Goal: Task Accomplishment & Management: Manage account settings

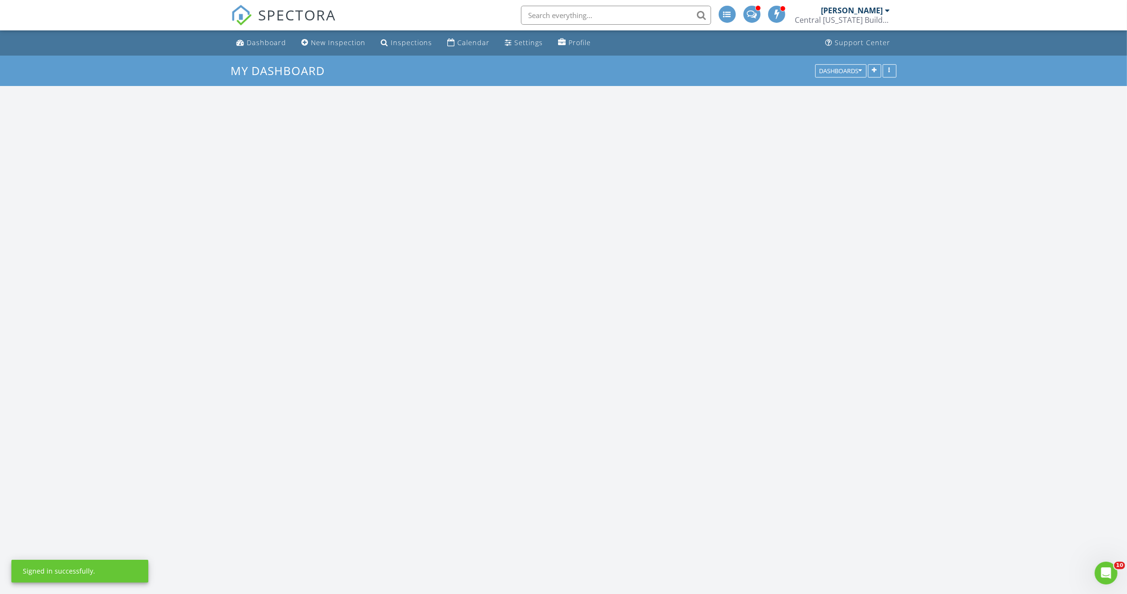
scroll to position [788, 1145]
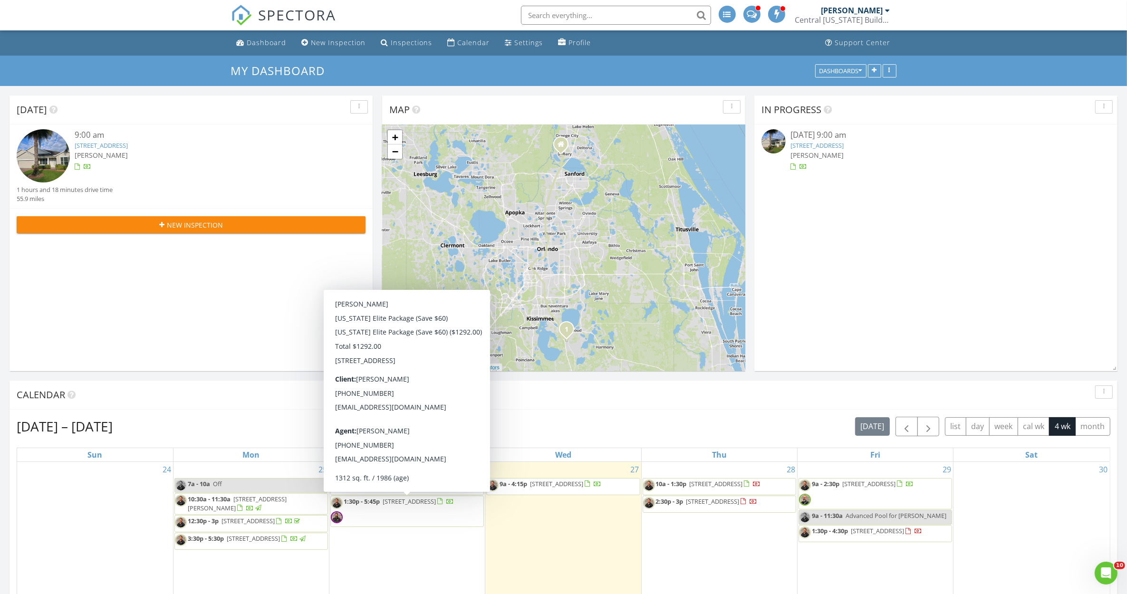
click at [397, 506] on span "[STREET_ADDRESS]" at bounding box center [409, 501] width 53 height 9
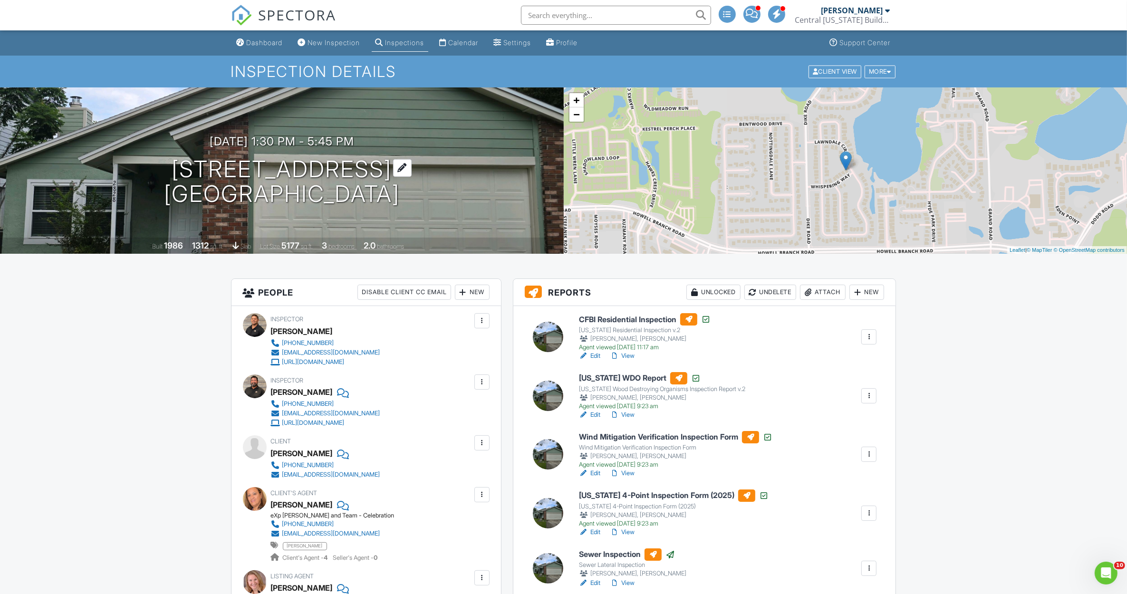
click at [260, 167] on h1 "2828 Whispering Way Winter Park, FL 32792" at bounding box center [282, 182] width 236 height 50
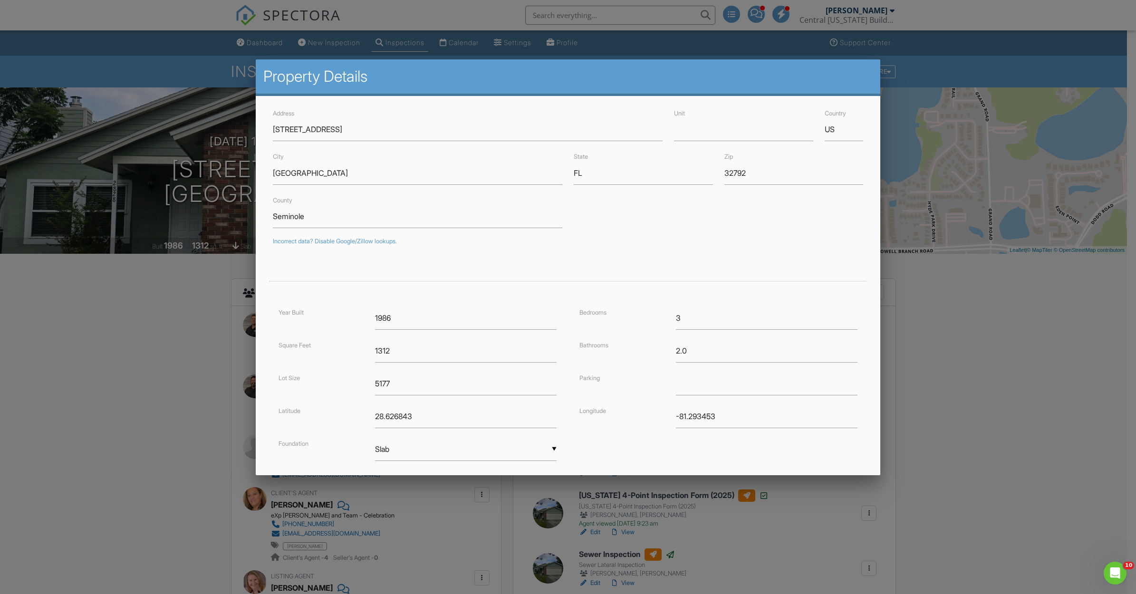
click at [153, 300] on div at bounding box center [568, 323] width 1136 height 743
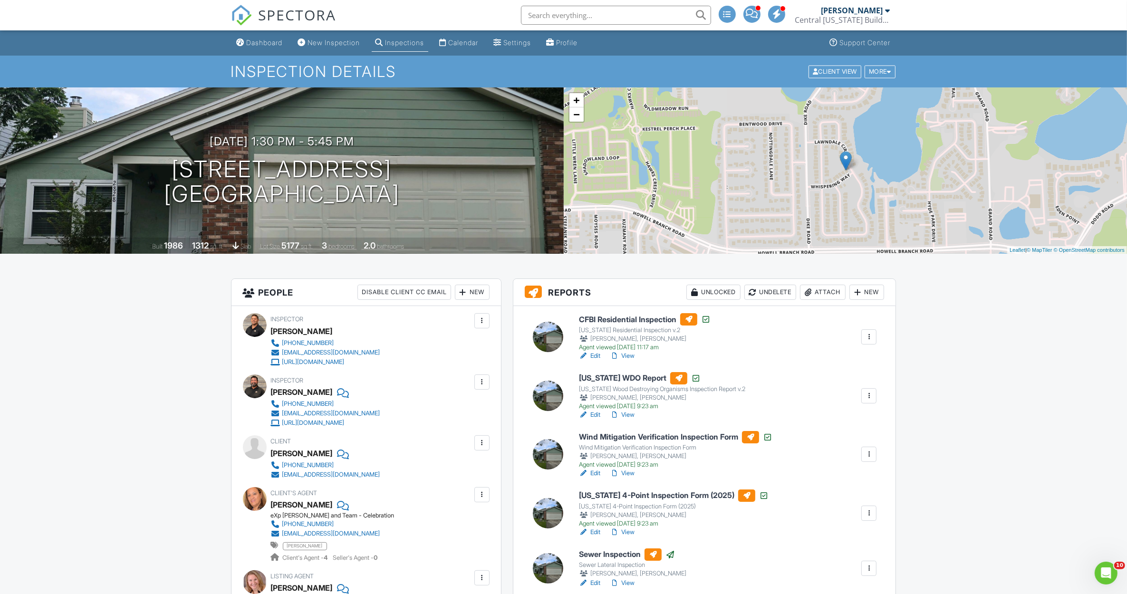
scroll to position [178, 0]
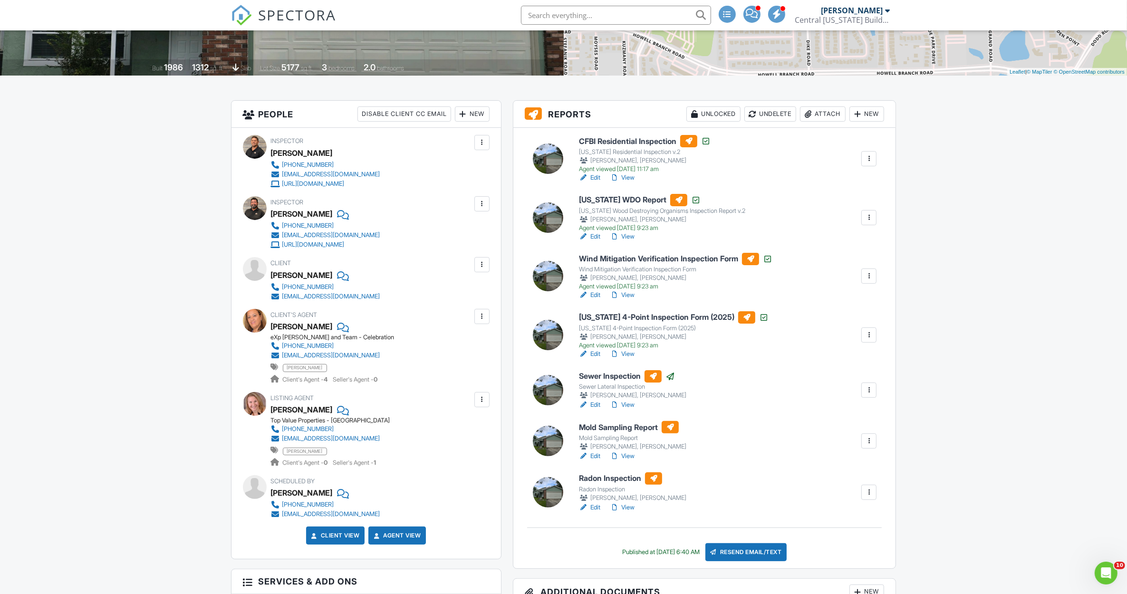
click at [593, 454] on link "Edit" at bounding box center [589, 456] width 21 height 10
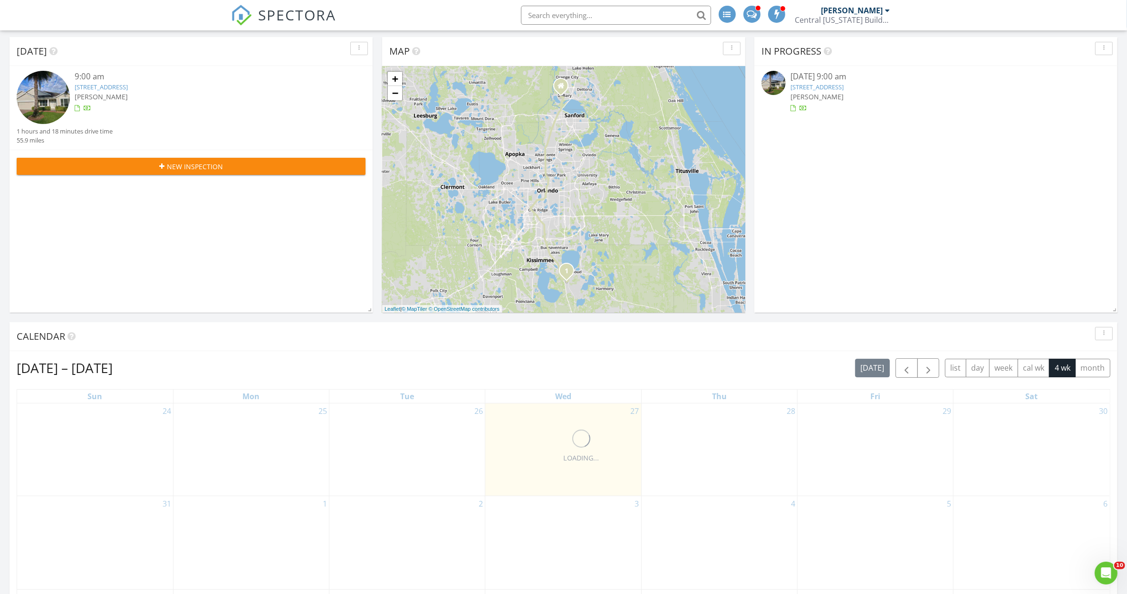
scroll to position [59, 0]
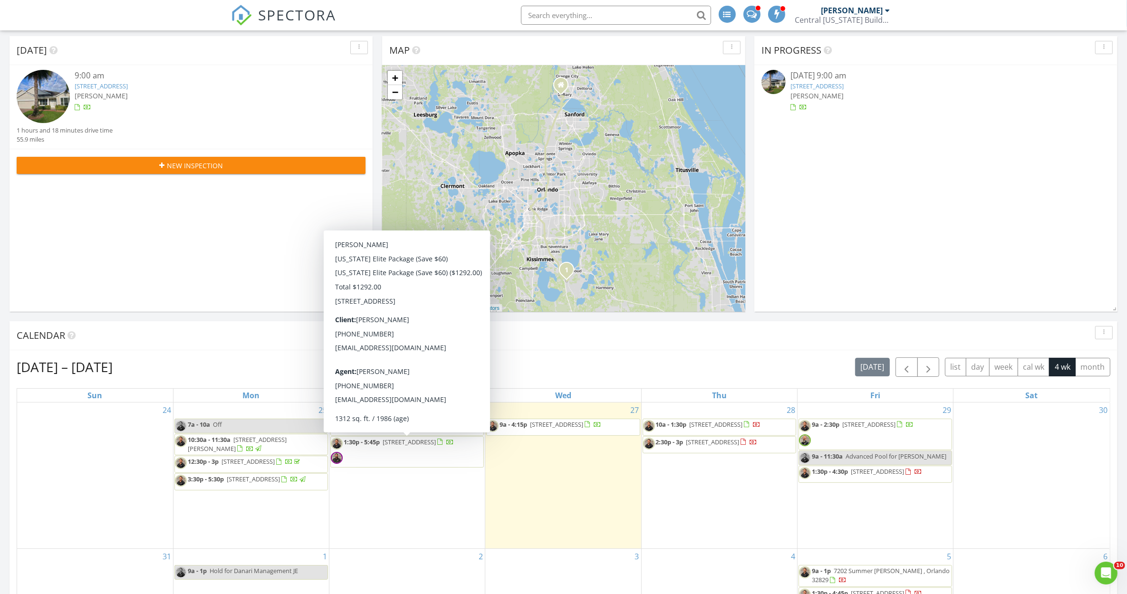
click at [412, 446] on span "[STREET_ADDRESS]" at bounding box center [409, 442] width 53 height 9
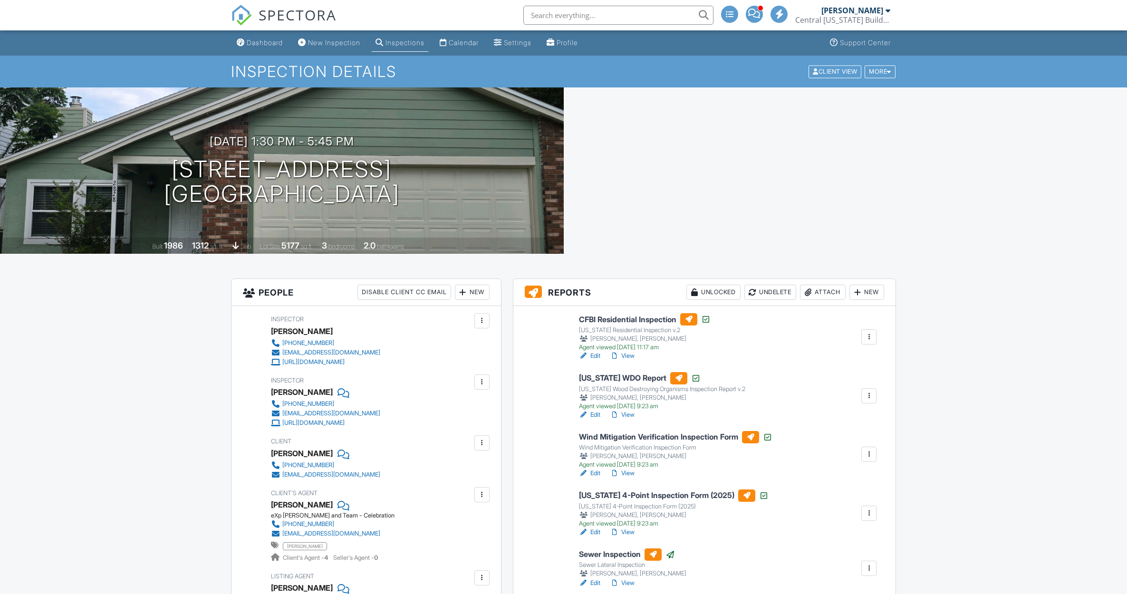
scroll to position [178, 0]
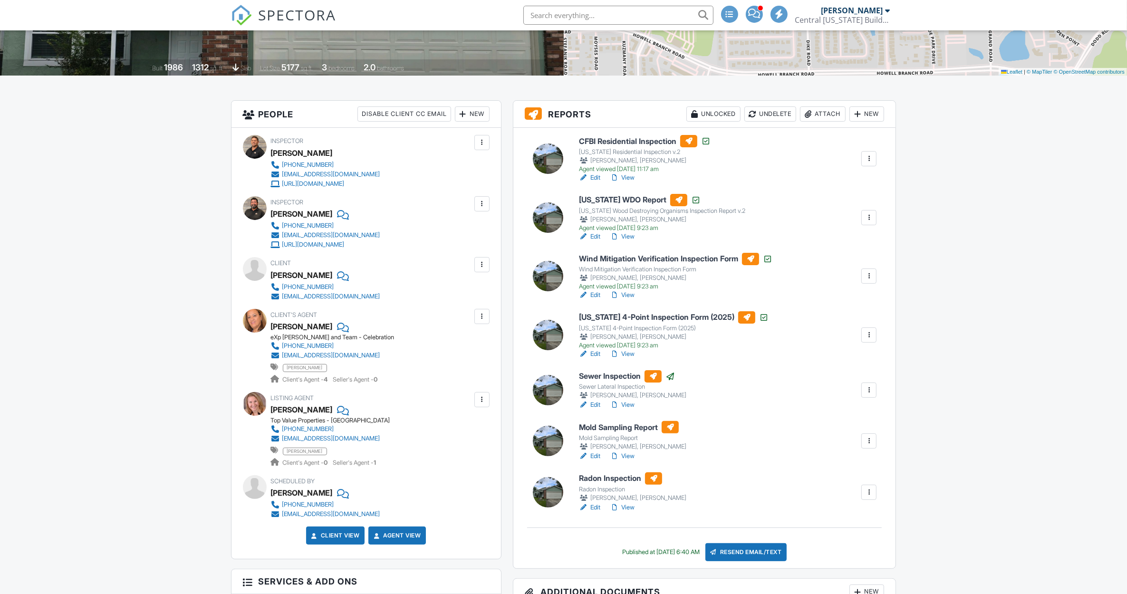
click at [595, 455] on link "Edit" at bounding box center [589, 456] width 21 height 10
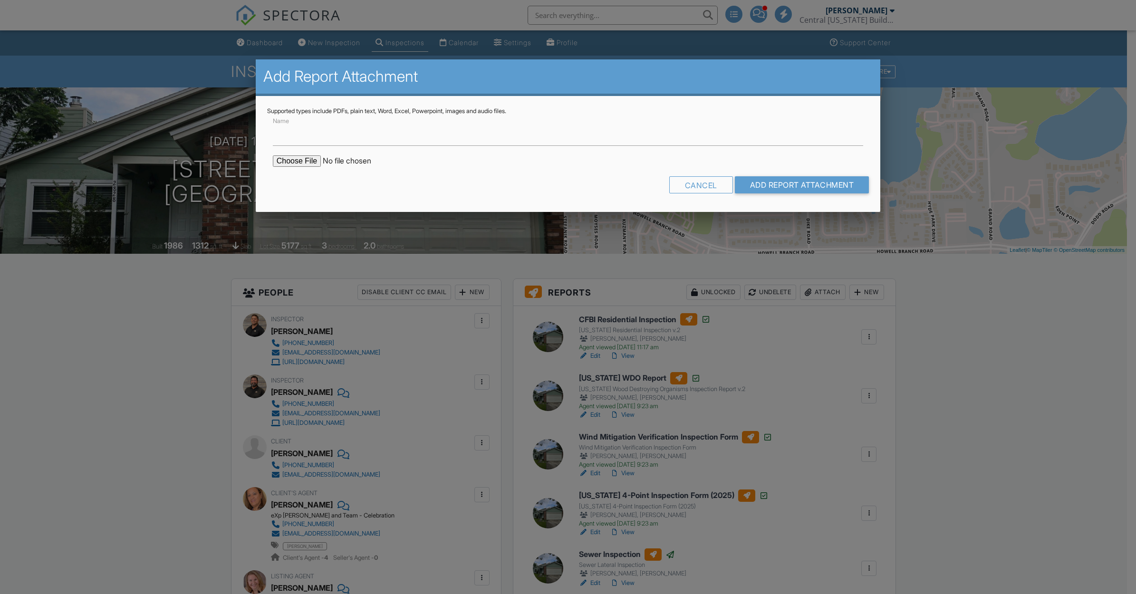
click at [289, 160] on input "file" at bounding box center [354, 160] width 162 height 11
type input "C:\fakepath\2828 Whispering Way Air Samples Mold Report.pdf"
click at [766, 184] on input "Add Report Attachment" at bounding box center [802, 184] width 134 height 17
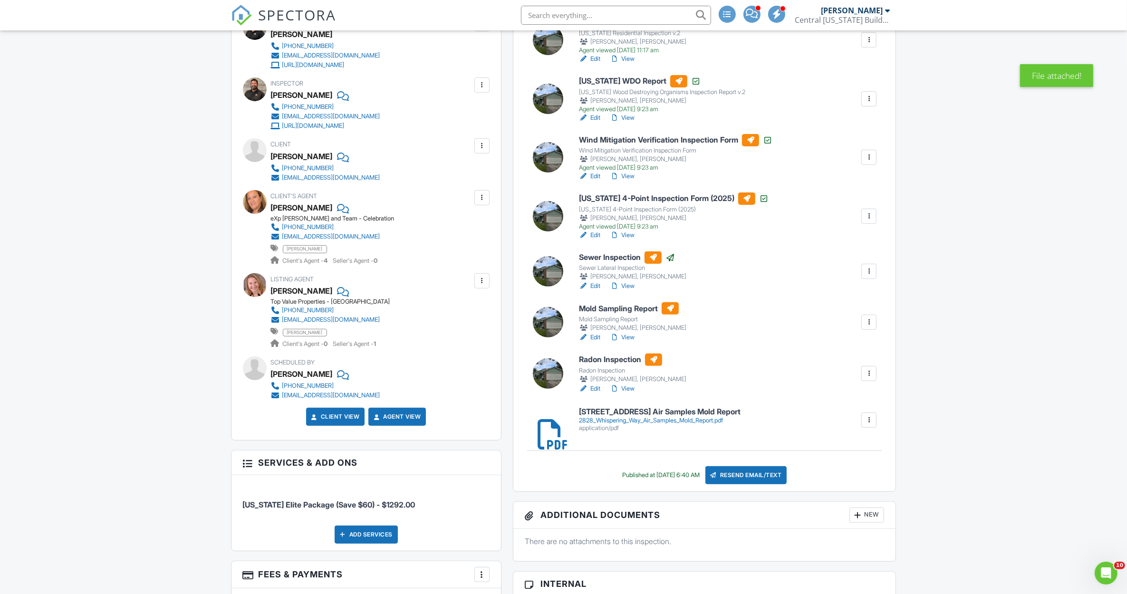
click at [739, 478] on div "Resend Email/Text" at bounding box center [746, 475] width 82 height 18
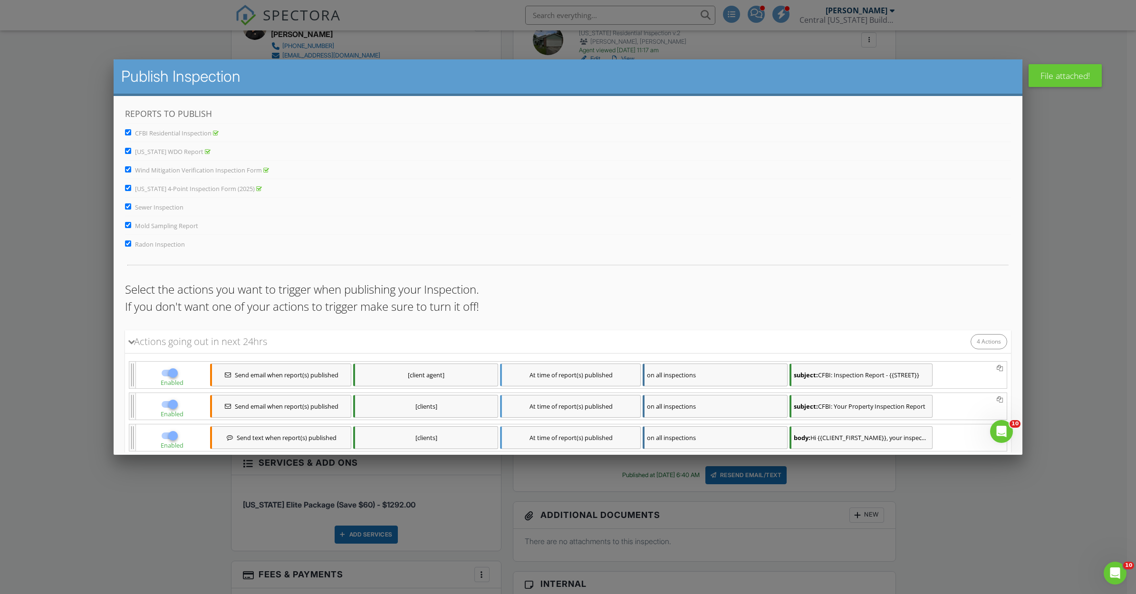
click at [129, 132] on input "CFBI Residential Inspection" at bounding box center [128, 132] width 6 height 6
checkbox input "false"
click at [128, 150] on input "[US_STATE] WDO Report" at bounding box center [128, 151] width 6 height 6
checkbox input "false"
click at [124, 166] on div "Reports to Publish CFBI Residential Inspection Florida WDO Report Wind Mitigati…" at bounding box center [568, 321] width 909 height 450
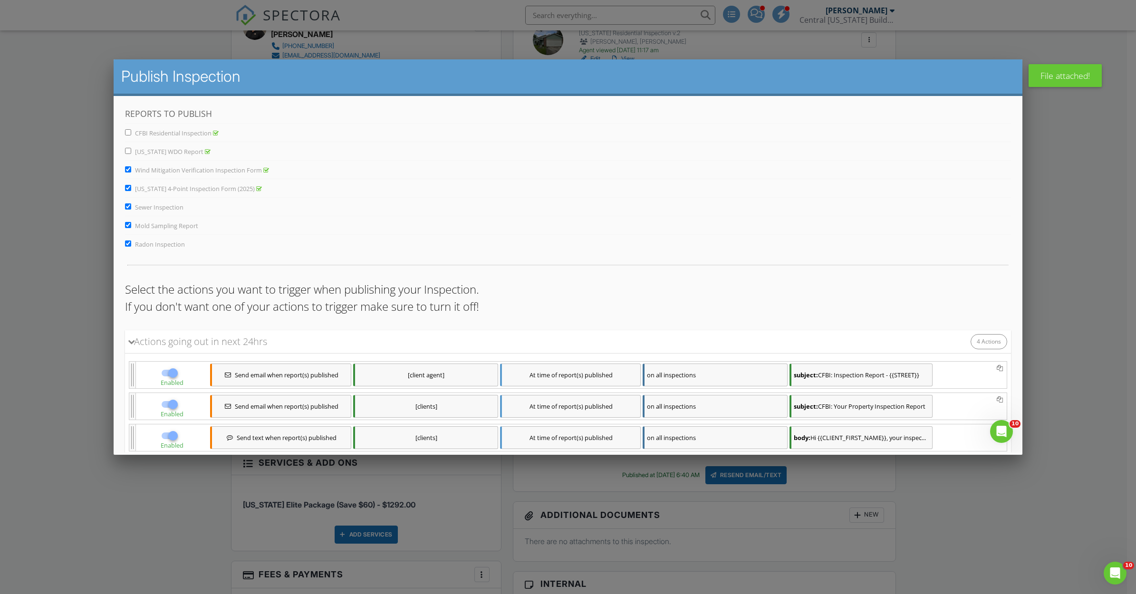
click at [127, 172] on input "Wind Mitigation Verification Inspection Form" at bounding box center [128, 169] width 6 height 6
checkbox input "false"
click at [125, 189] on input "[US_STATE] 4-Point Inspection Form (2025)" at bounding box center [128, 188] width 6 height 6
checkbox input "false"
click at [127, 208] on input "Sewer Inspection" at bounding box center [128, 206] width 6 height 6
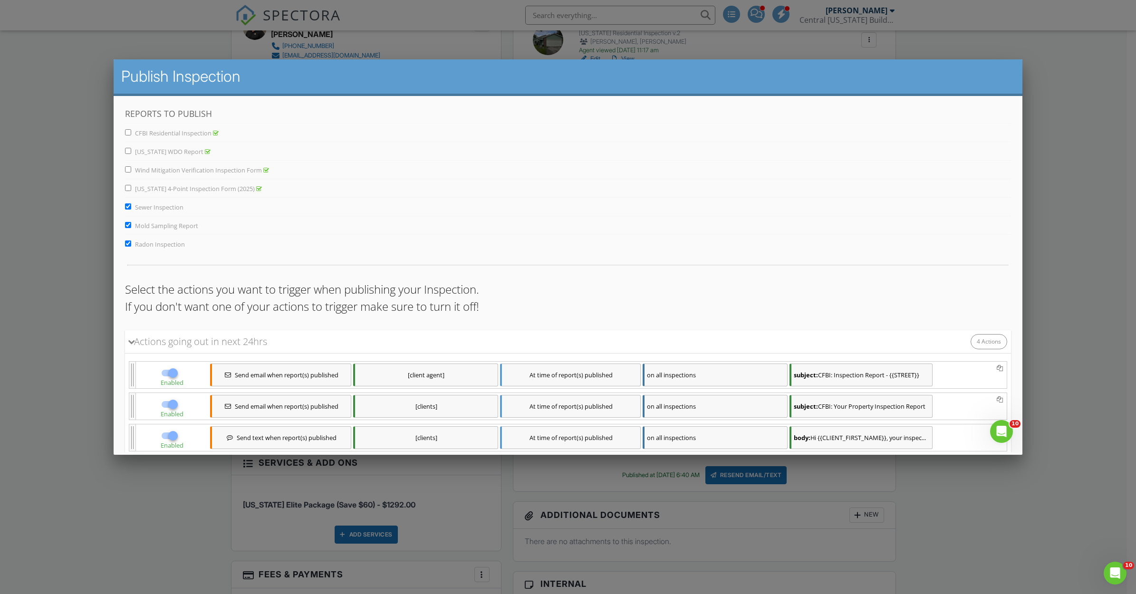
checkbox input "false"
click at [125, 243] on input "Radon Inspection" at bounding box center [128, 243] width 6 height 6
checkbox input "false"
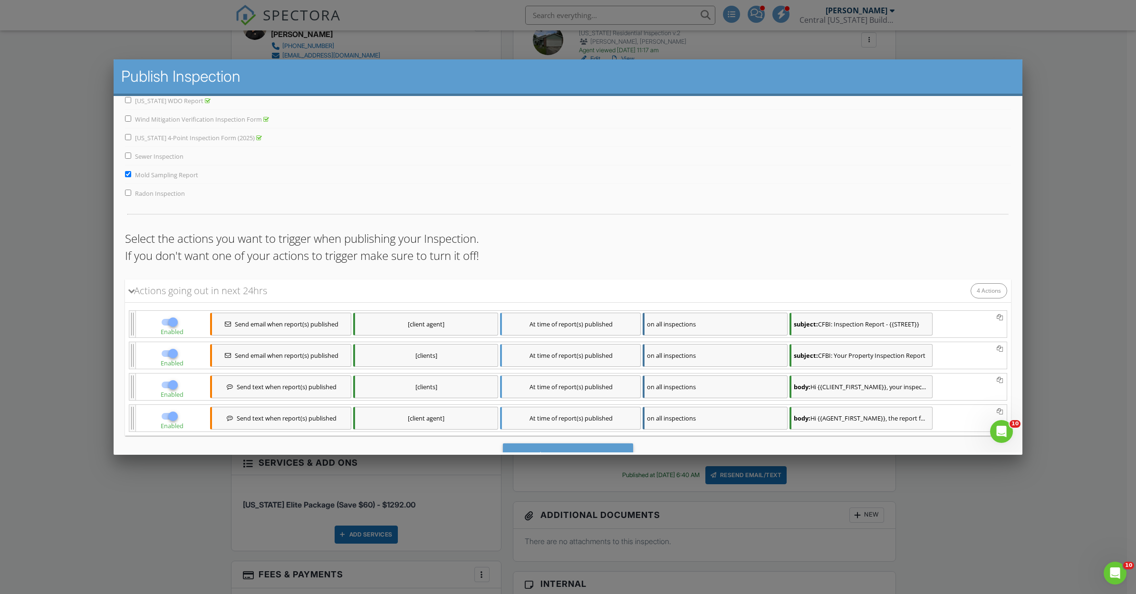
scroll to position [101, 0]
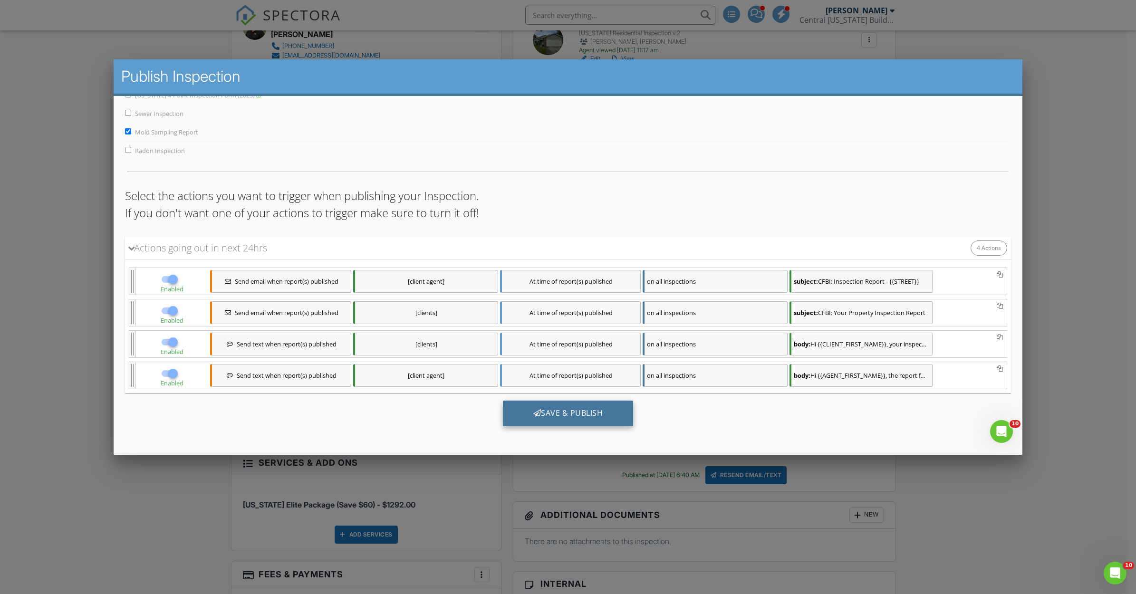
click at [546, 412] on div "Save & Publish" at bounding box center [568, 414] width 131 height 26
